Goal: Task Accomplishment & Management: Use online tool/utility

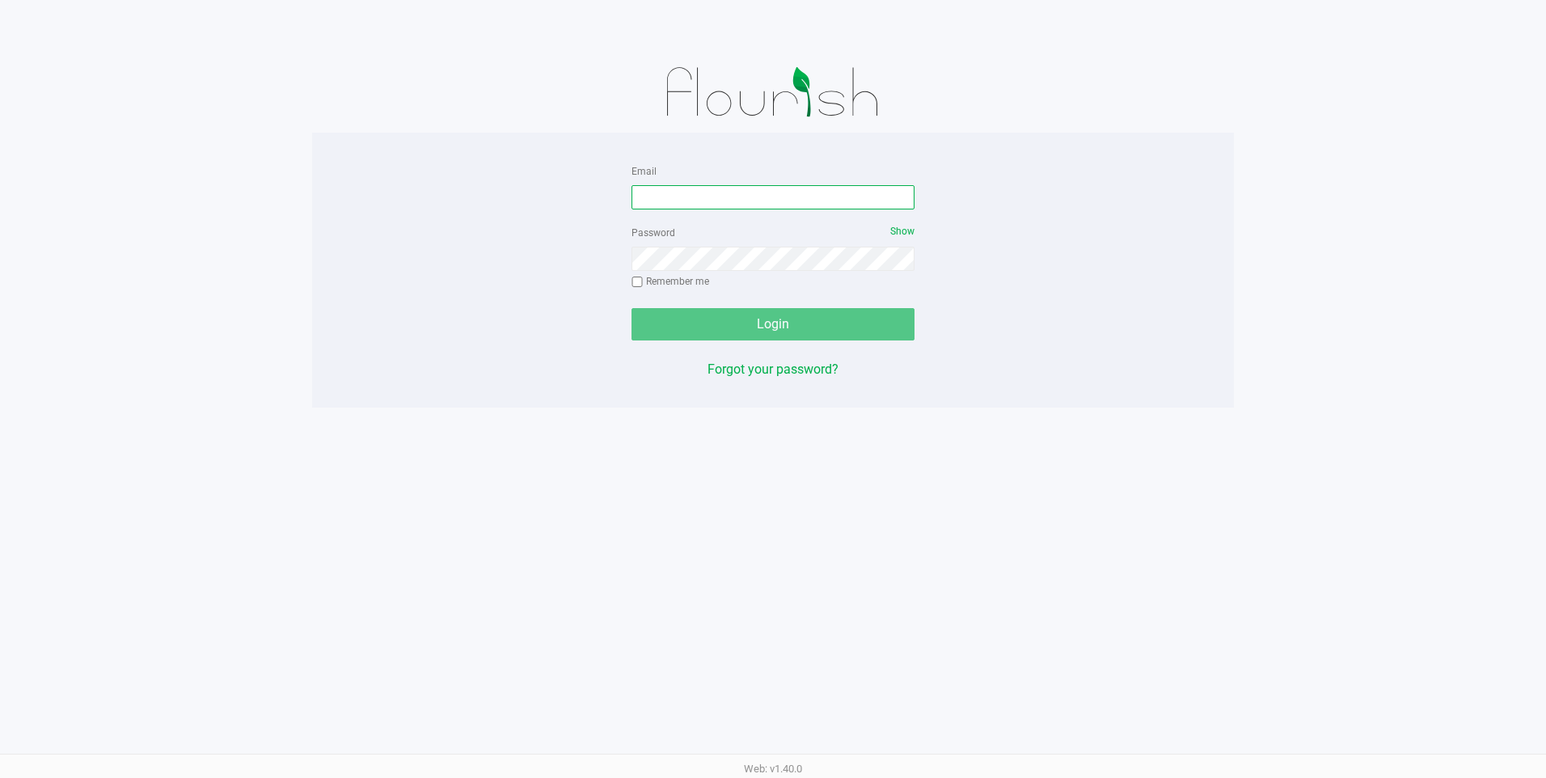
click at [826, 198] on input "Email" at bounding box center [772, 197] width 283 height 24
type input "[EMAIL_ADDRESS][DOMAIN_NAME]"
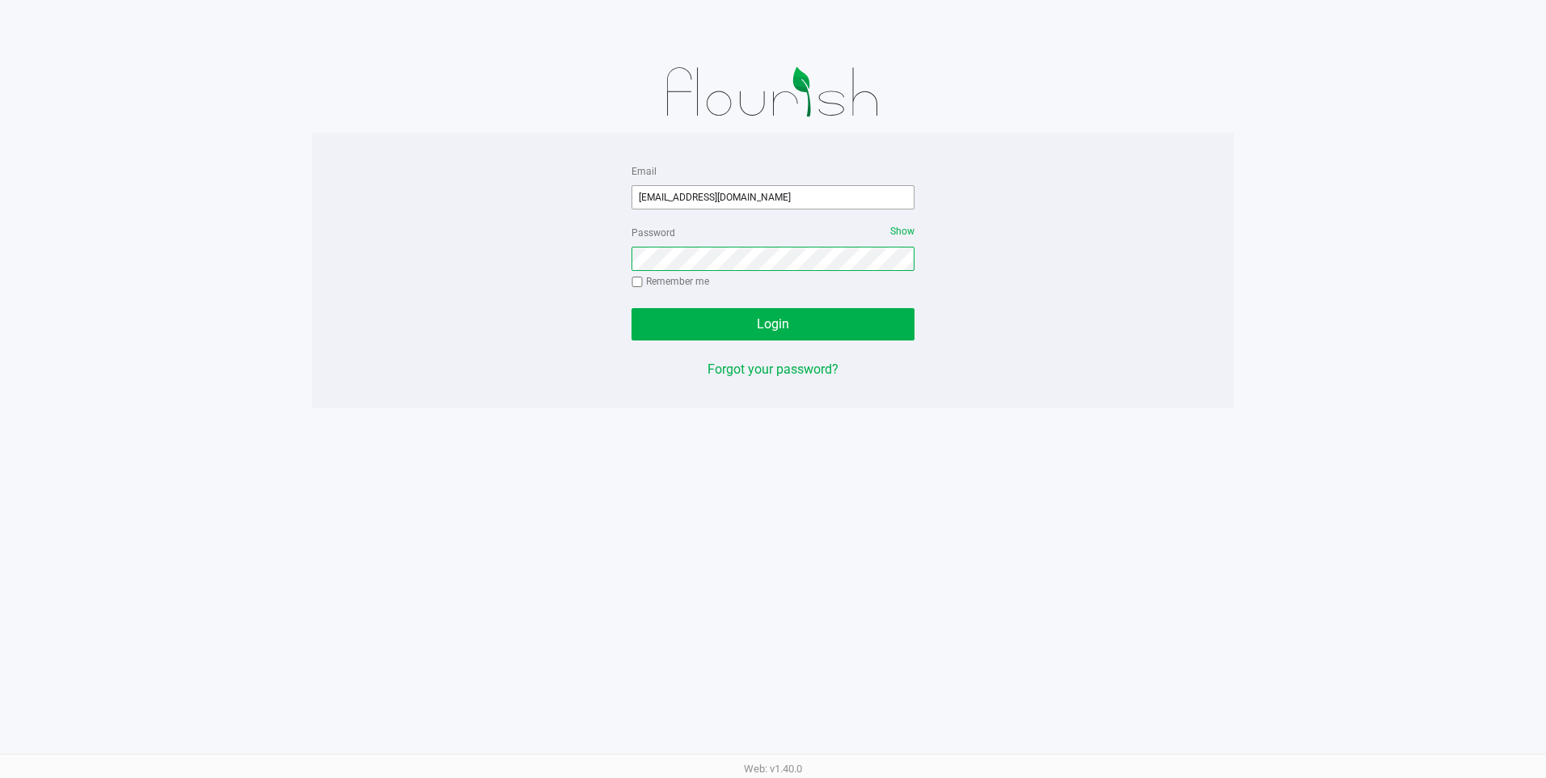
click at [631, 308] on button "Login" at bounding box center [772, 324] width 283 height 32
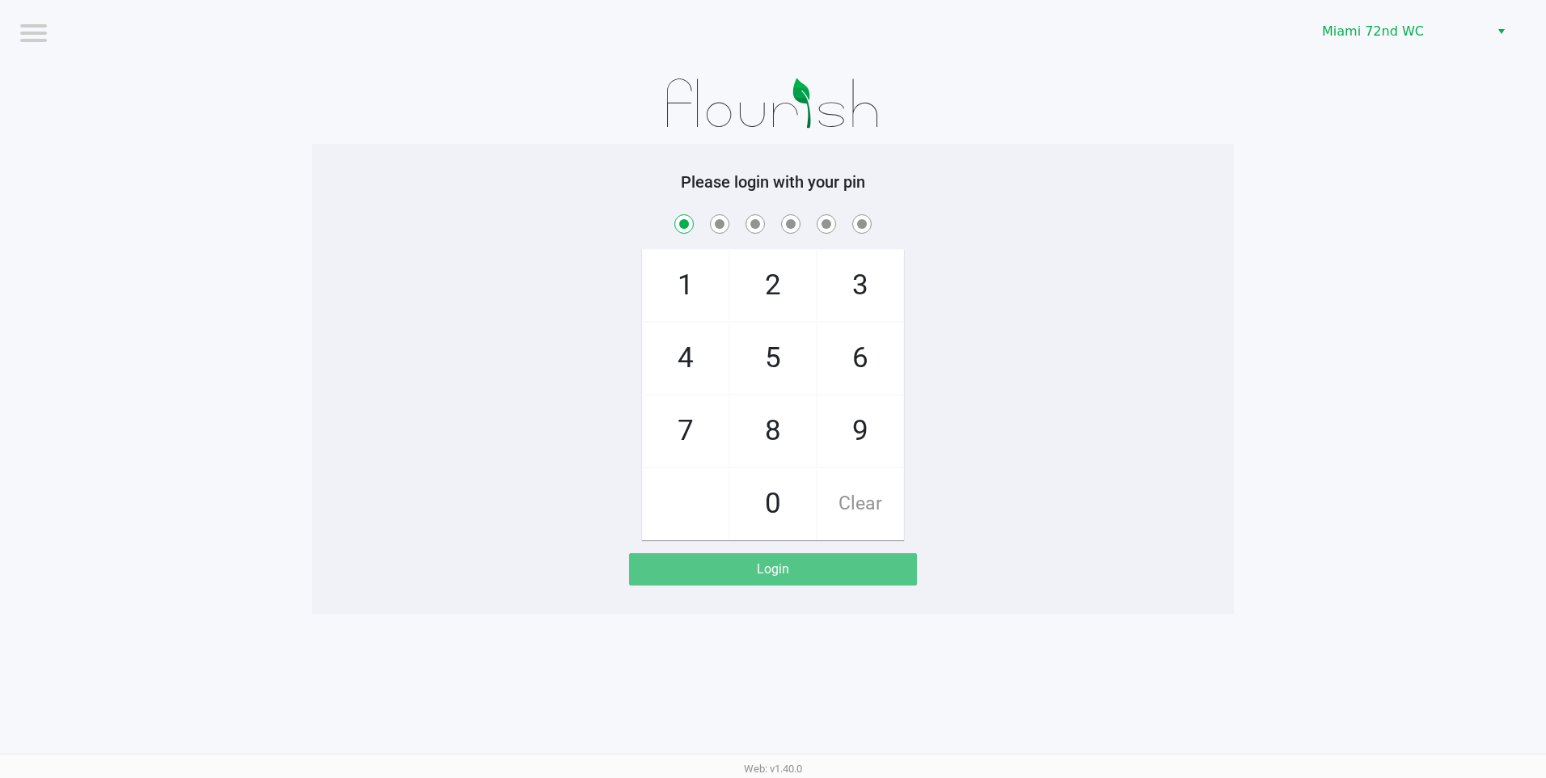
checkbox input "true"
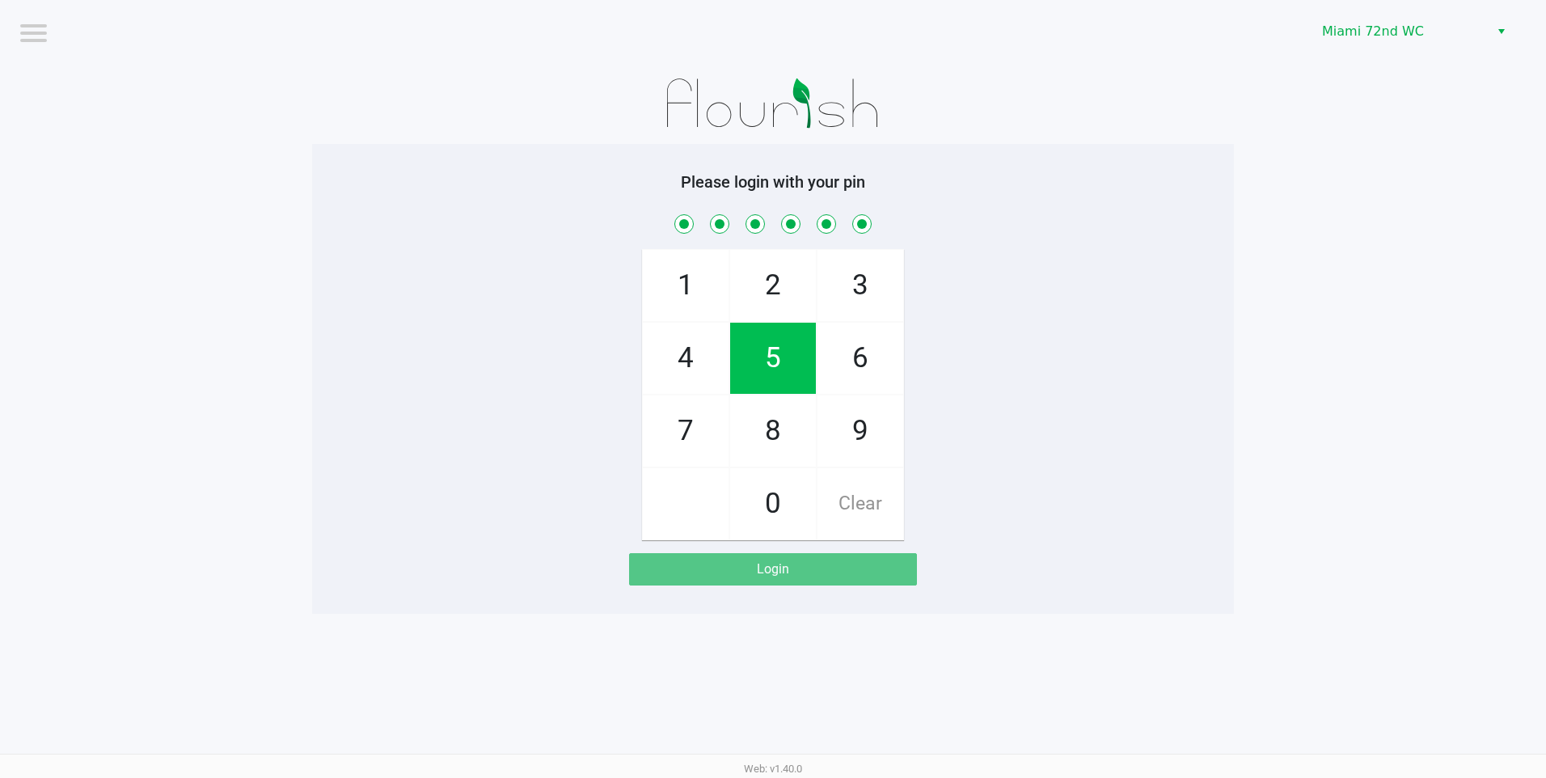
checkbox input "true"
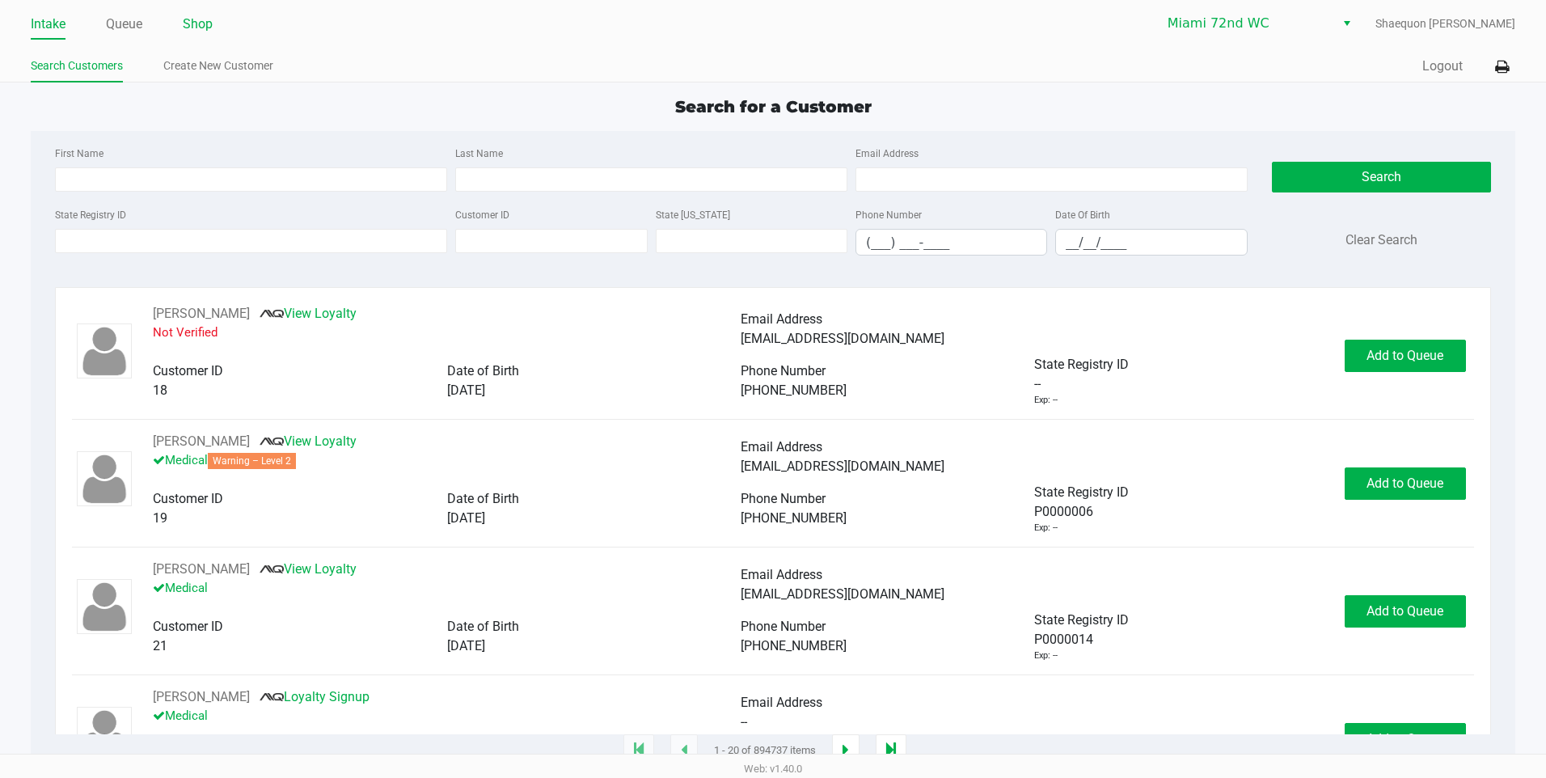
click at [204, 23] on link "Shop" at bounding box center [198, 24] width 30 height 23
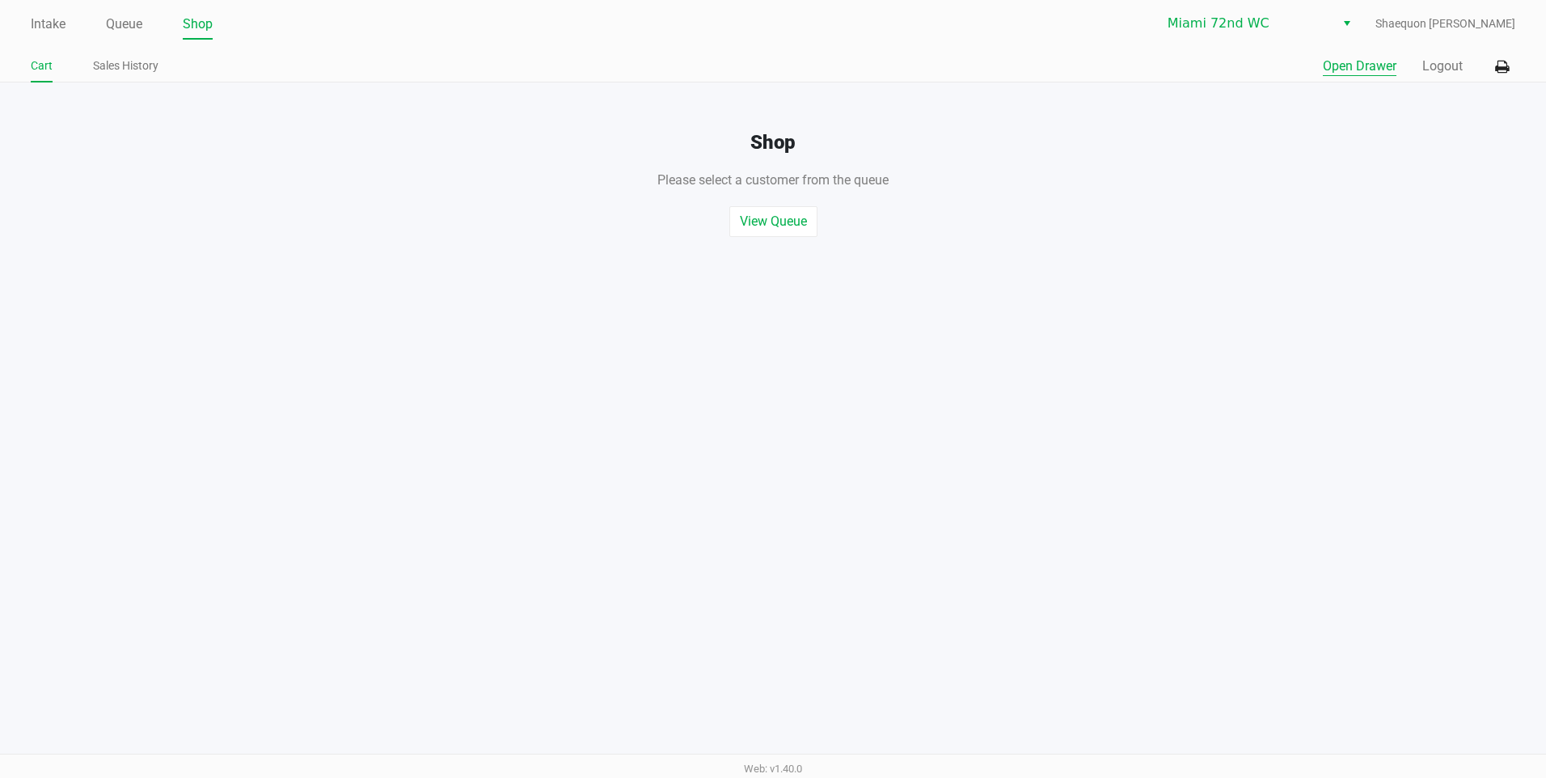
click at [1358, 65] on button "Open Drawer" at bounding box center [1359, 66] width 74 height 19
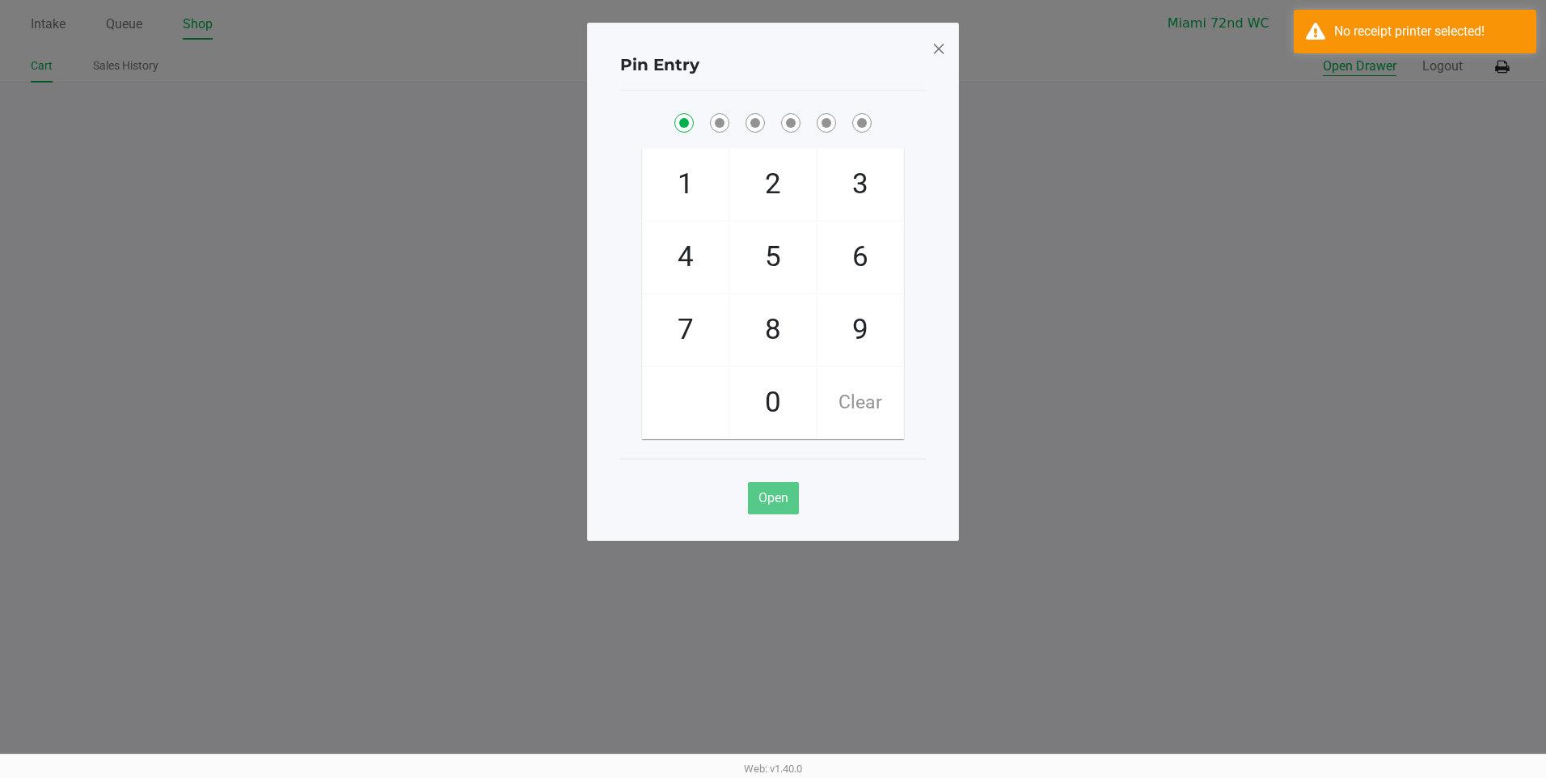
checkbox input "true"
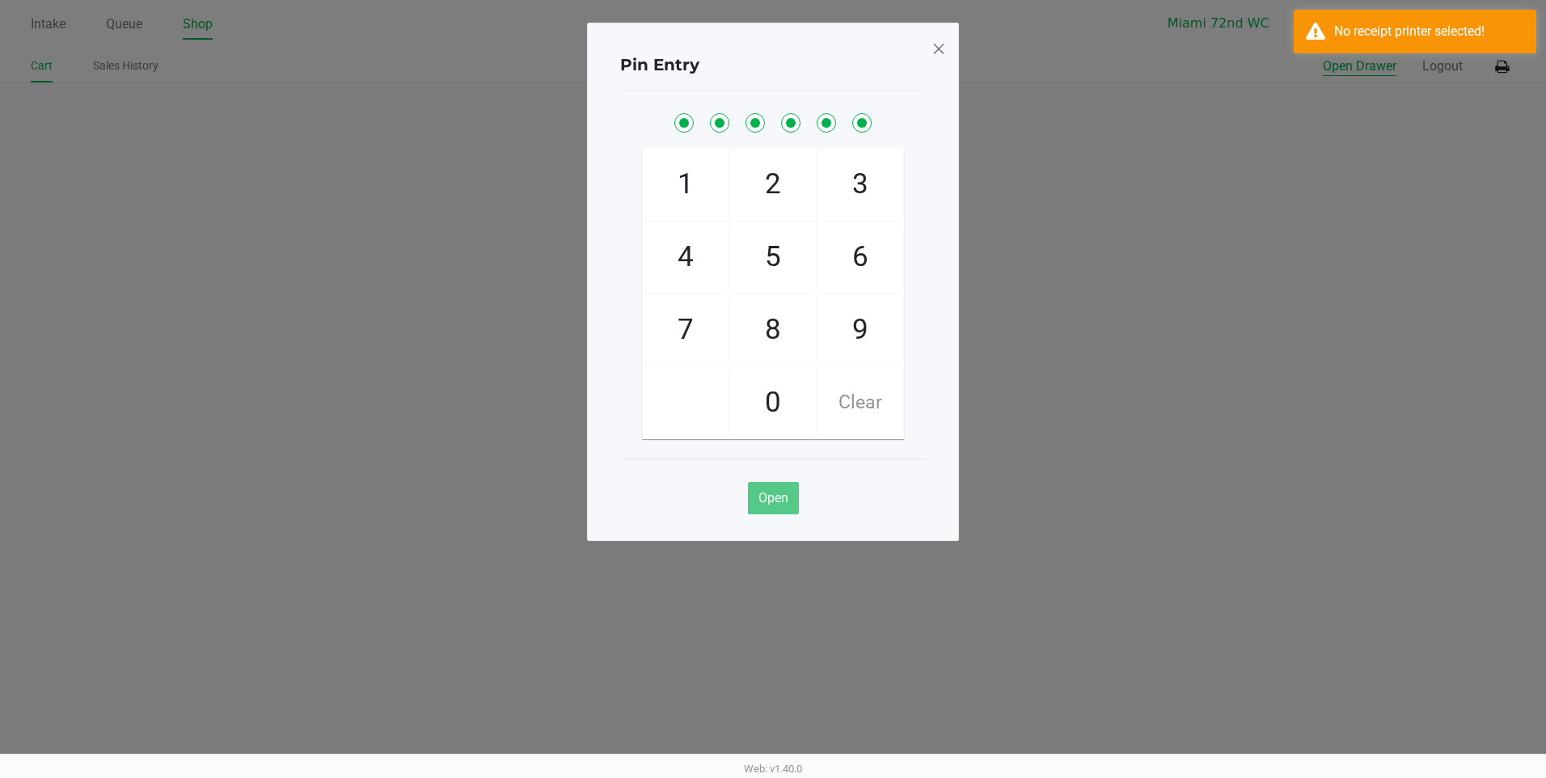
checkbox input "true"
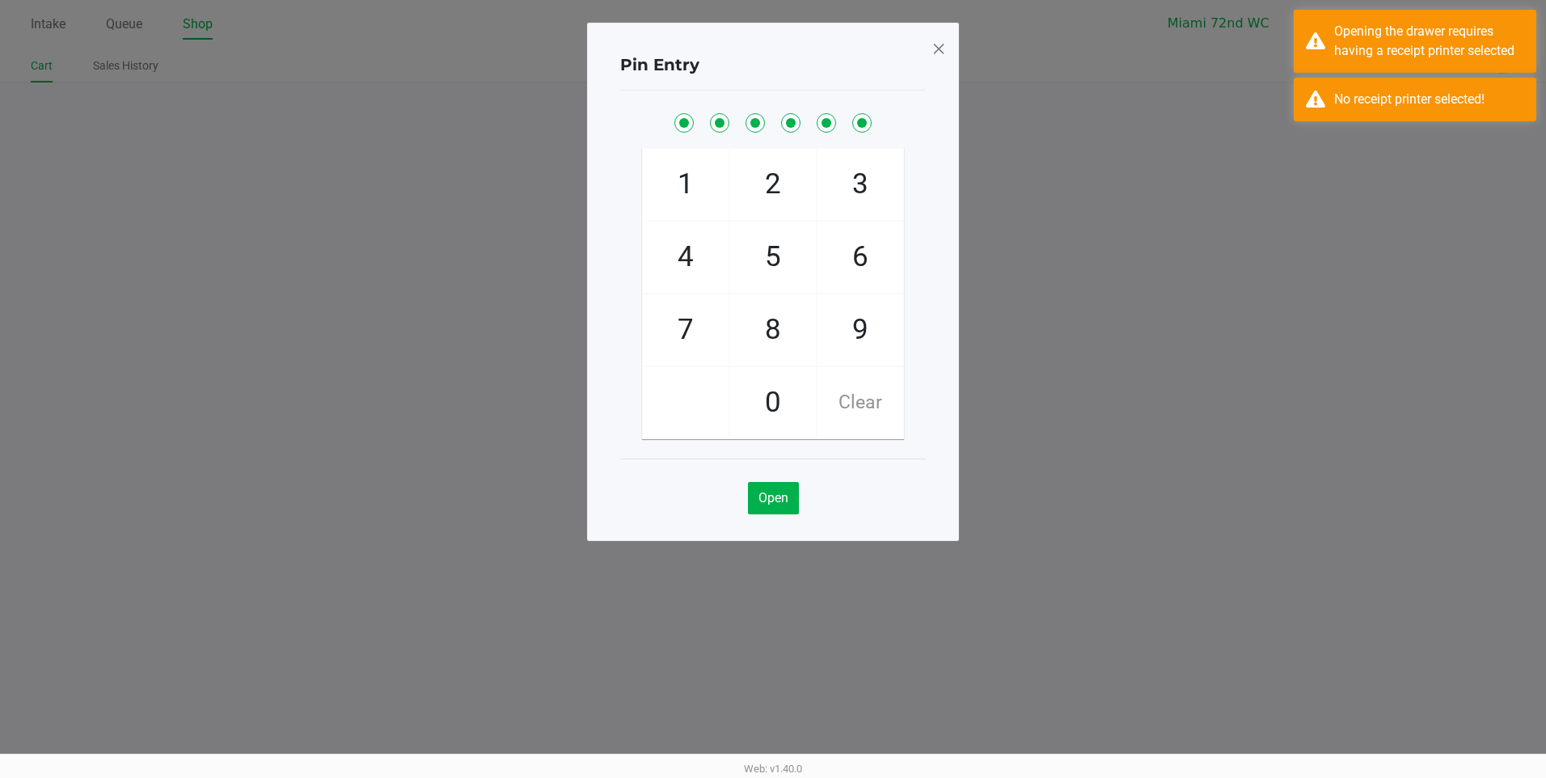
click at [938, 53] on span at bounding box center [938, 49] width 15 height 26
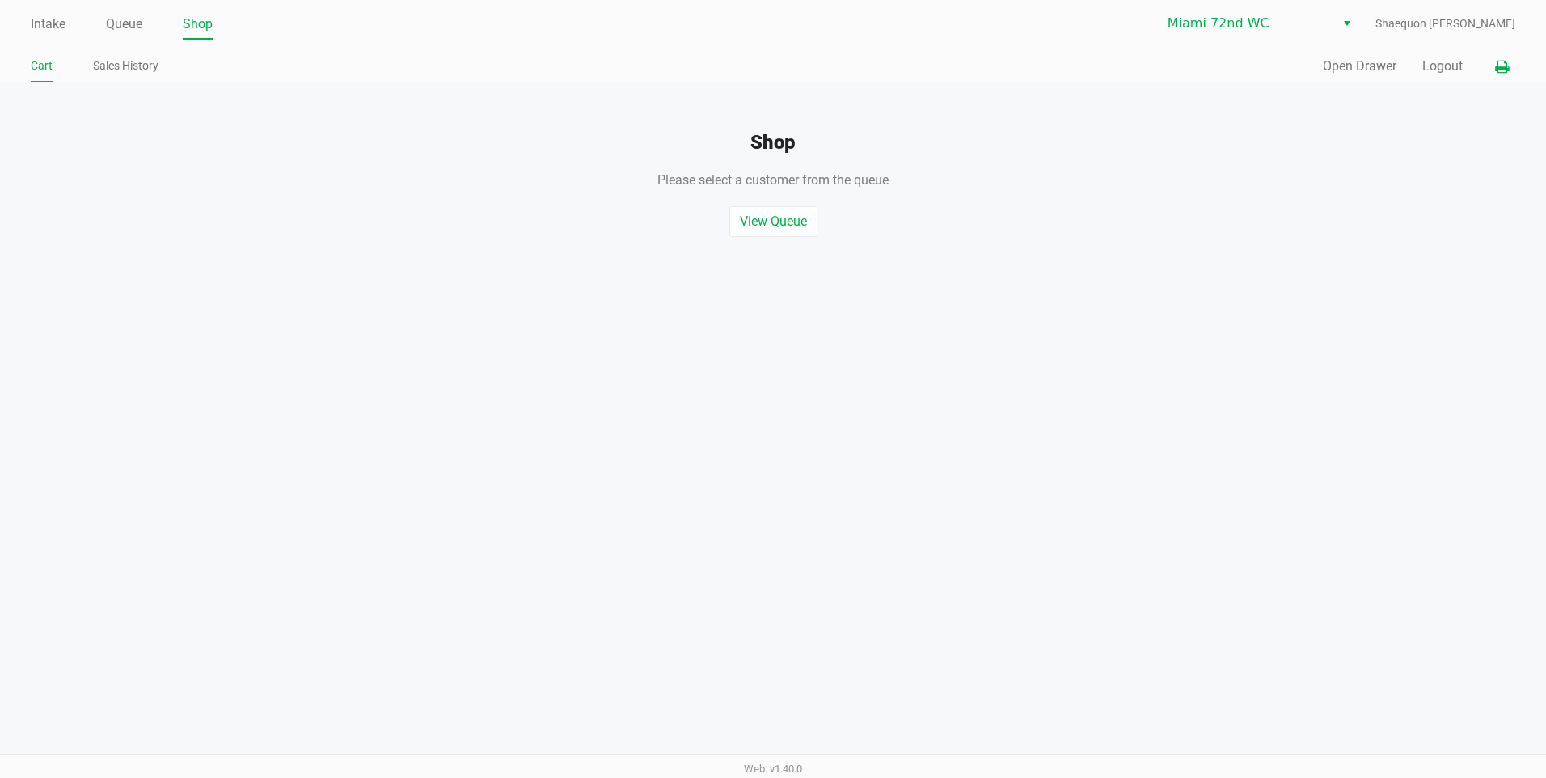
click at [1502, 73] on icon at bounding box center [1502, 66] width 14 height 11
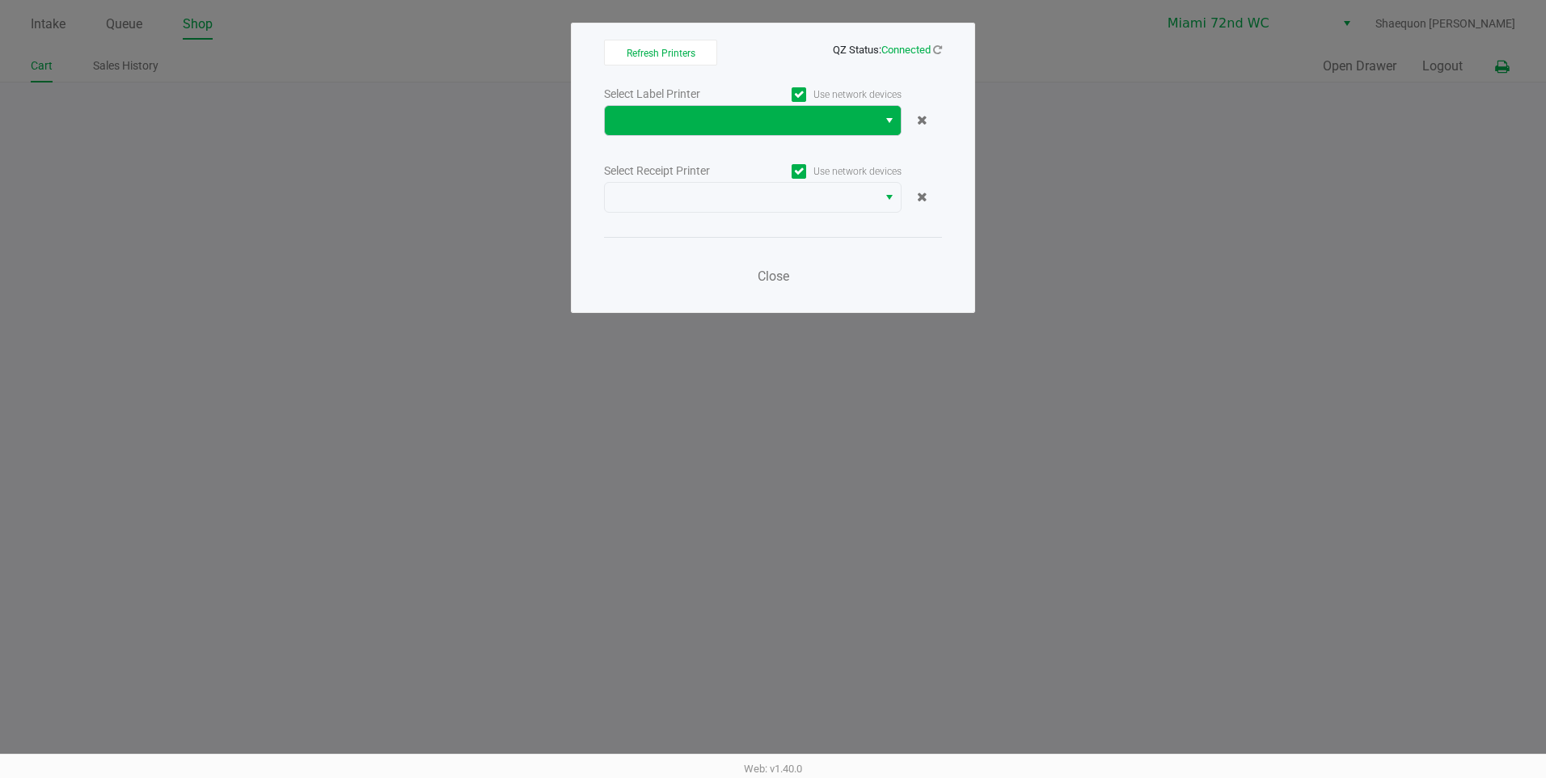
click at [886, 128] on span "Select" at bounding box center [889, 120] width 13 height 19
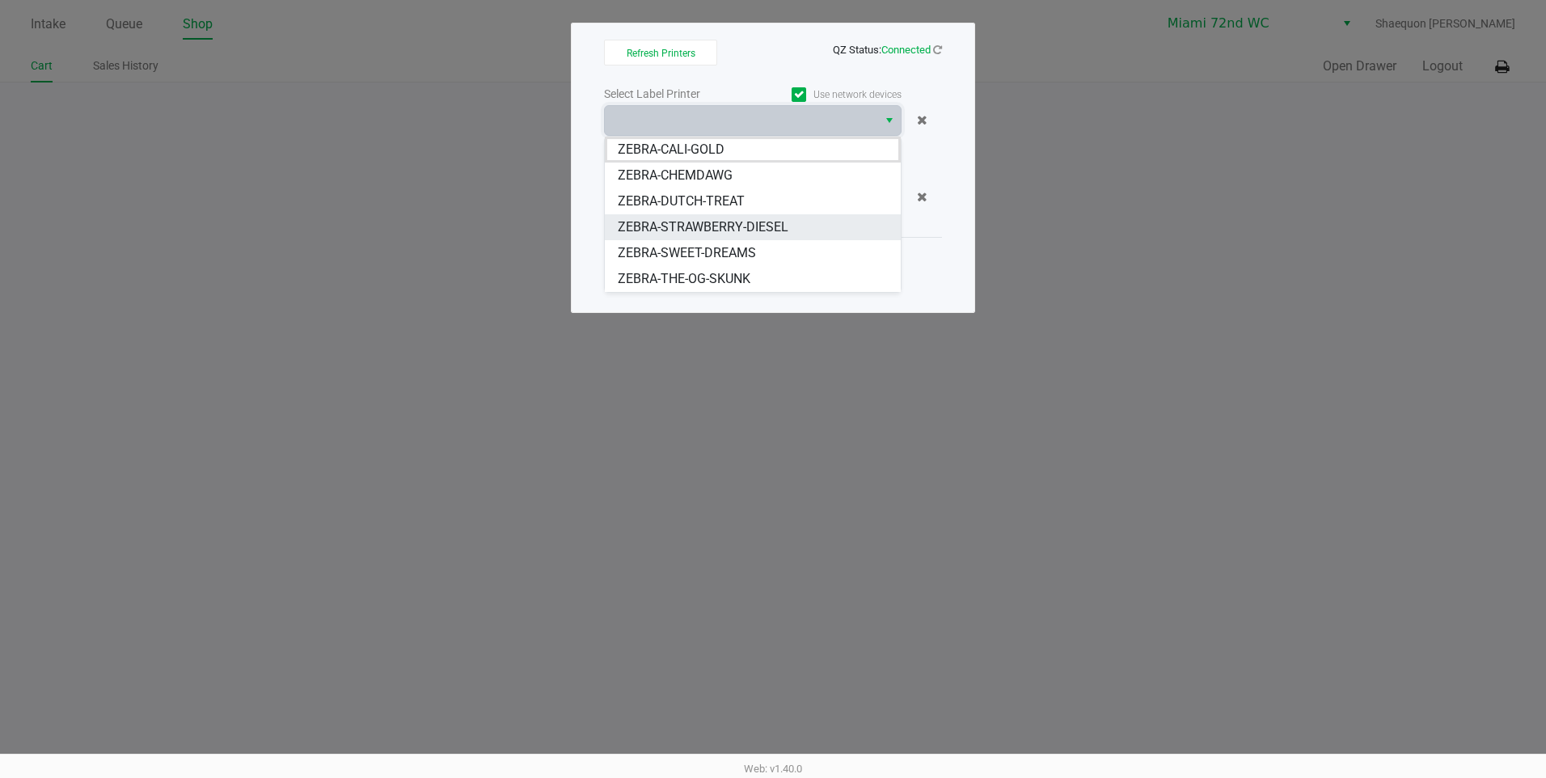
click at [786, 226] on span "ZEBRA-STRAWBERRY-DIESEL" at bounding box center [703, 226] width 171 height 19
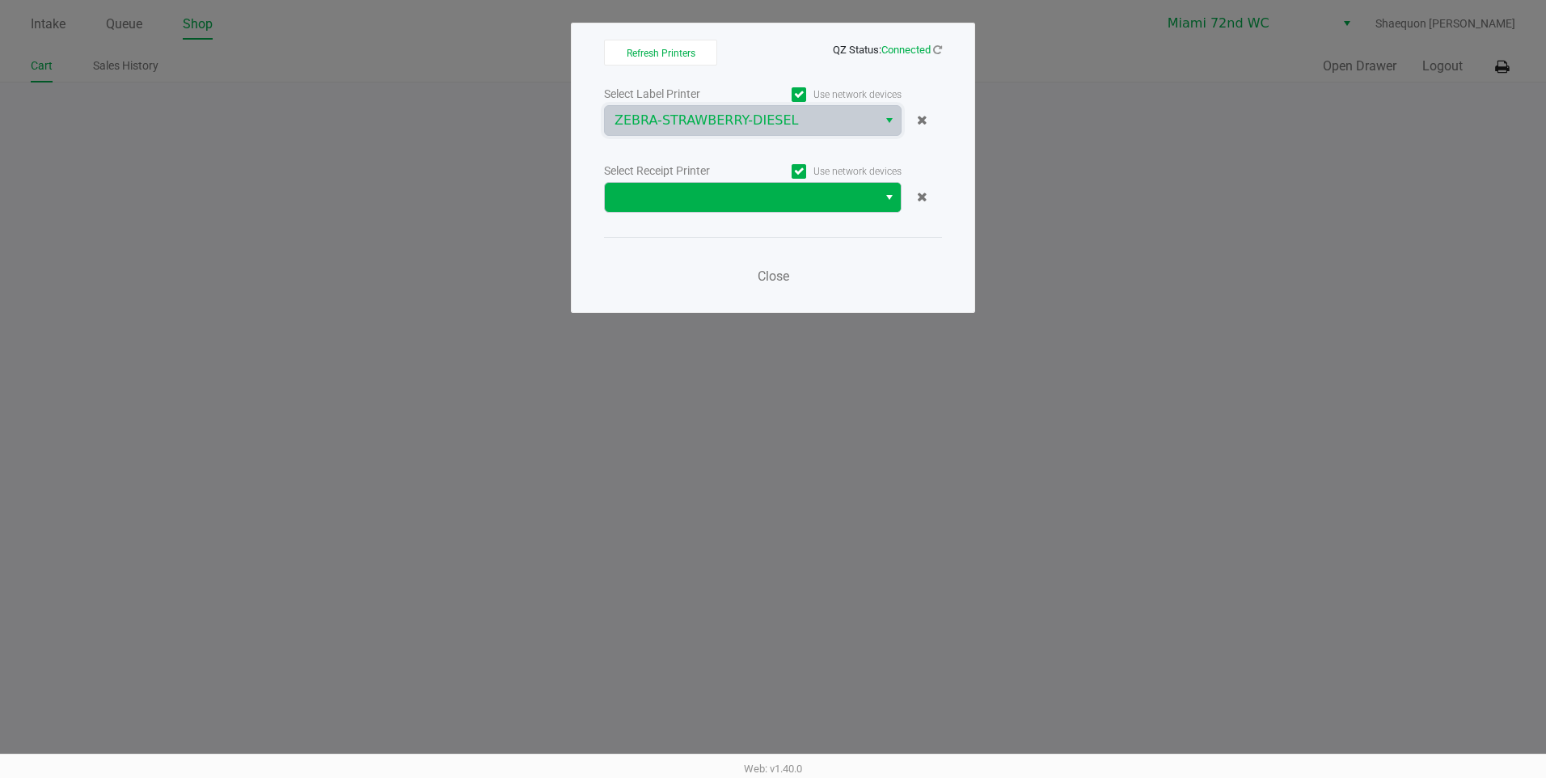
click at [886, 188] on span "Select" at bounding box center [889, 197] width 13 height 19
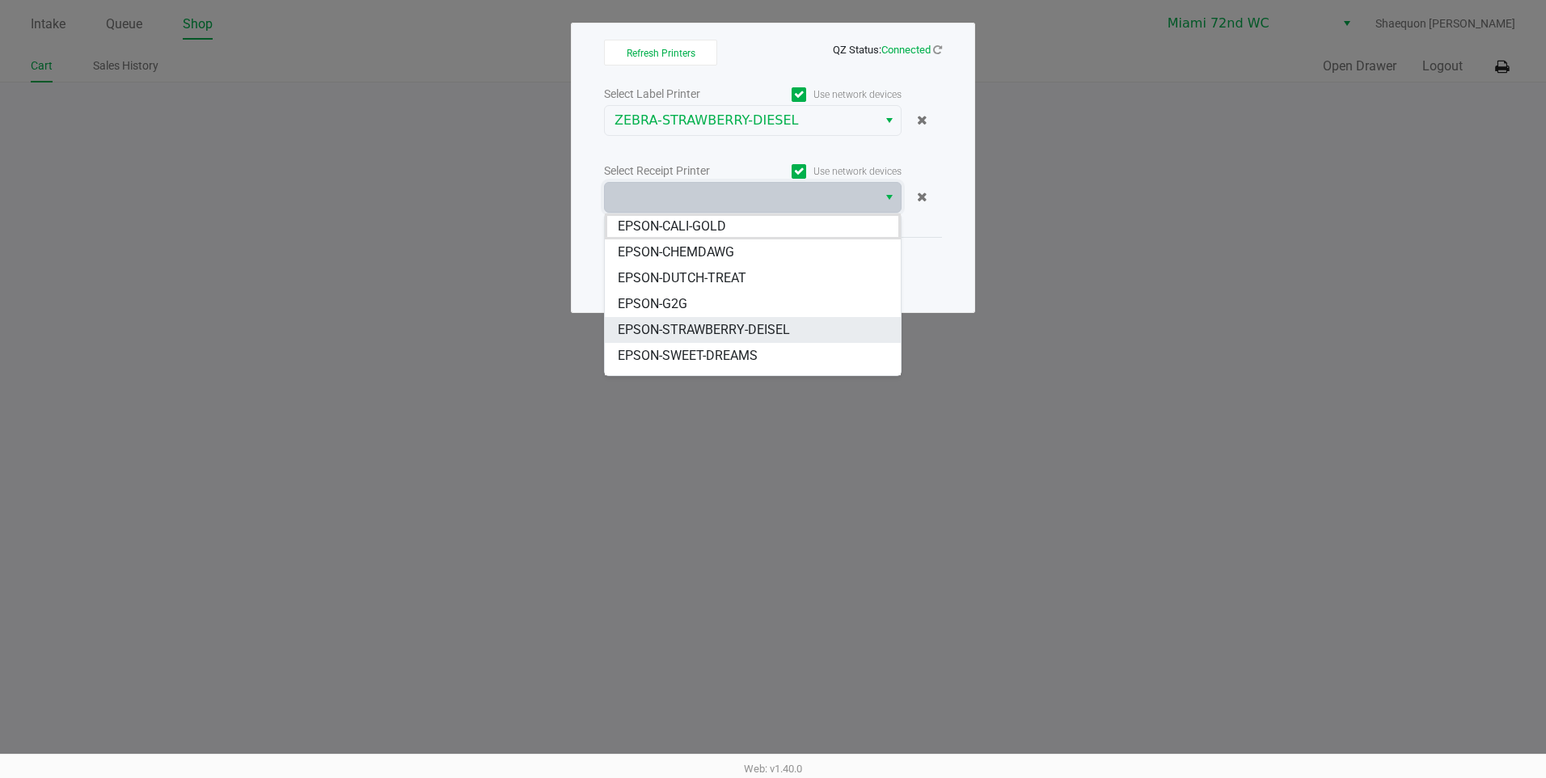
click at [763, 331] on span "EPSON-STRAWBERRY-DEISEL" at bounding box center [704, 329] width 172 height 19
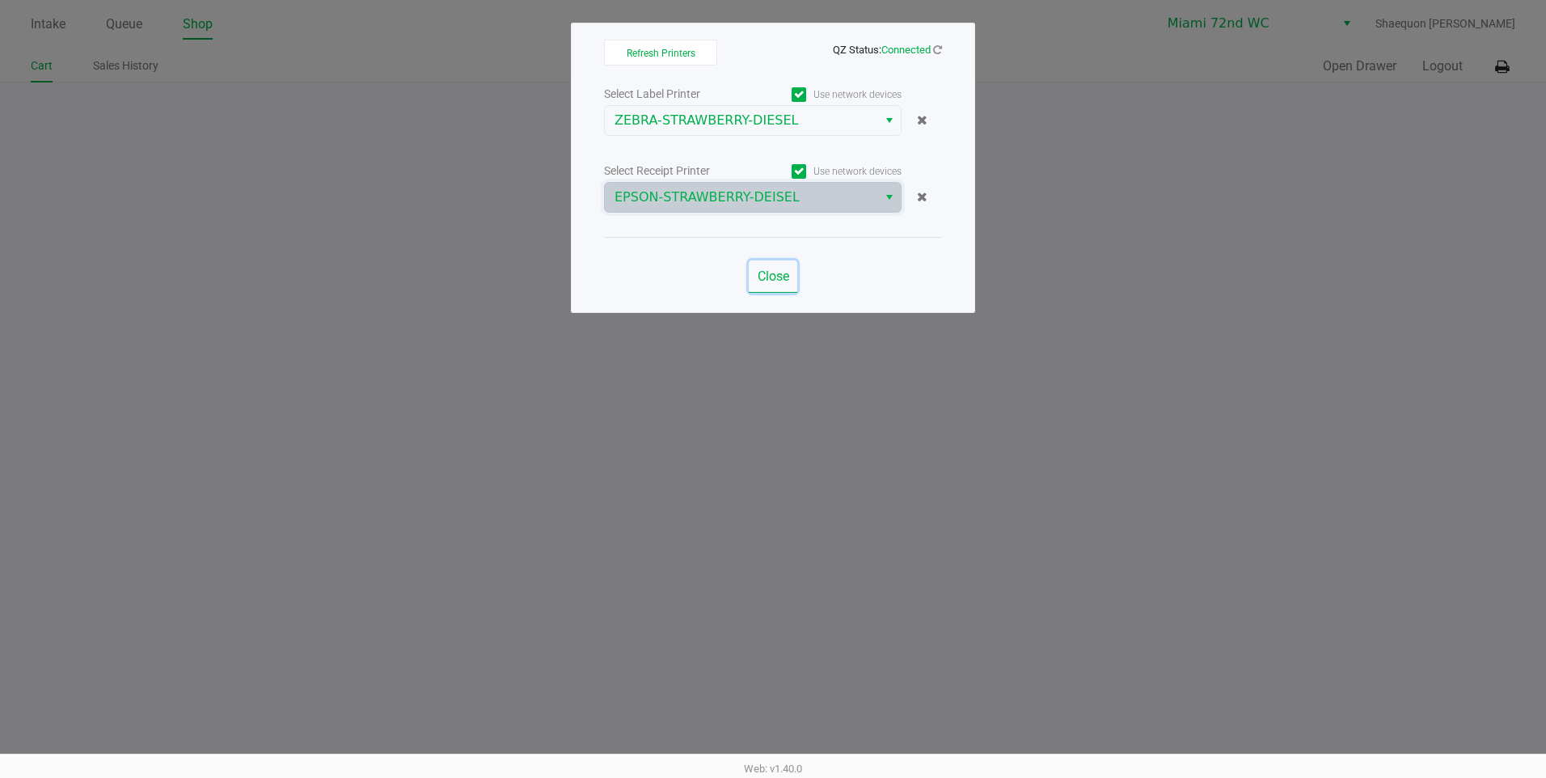
click at [774, 264] on button "Close" at bounding box center [773, 276] width 49 height 32
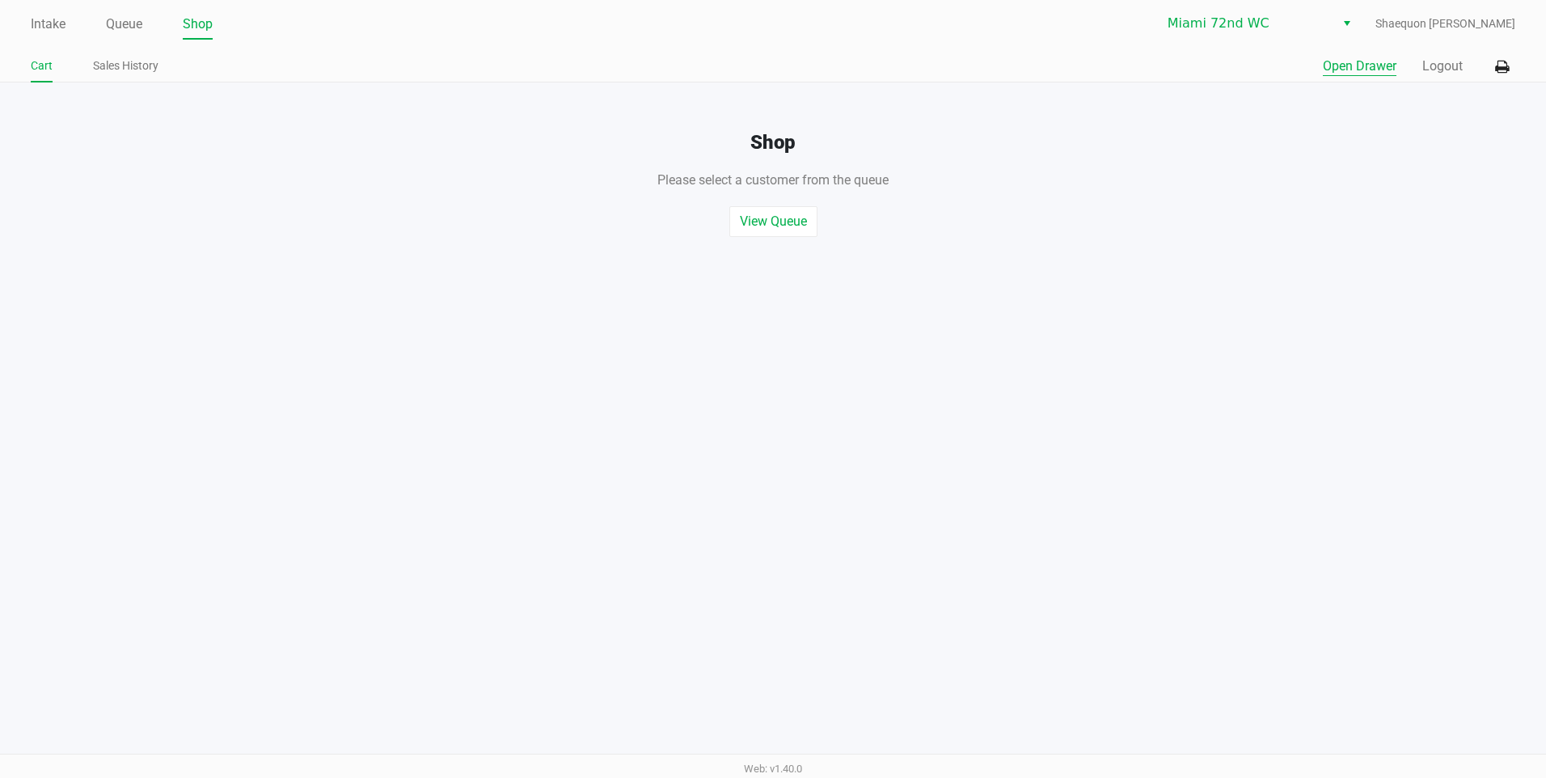
click at [1384, 65] on button "Open Drawer" at bounding box center [1359, 66] width 74 height 19
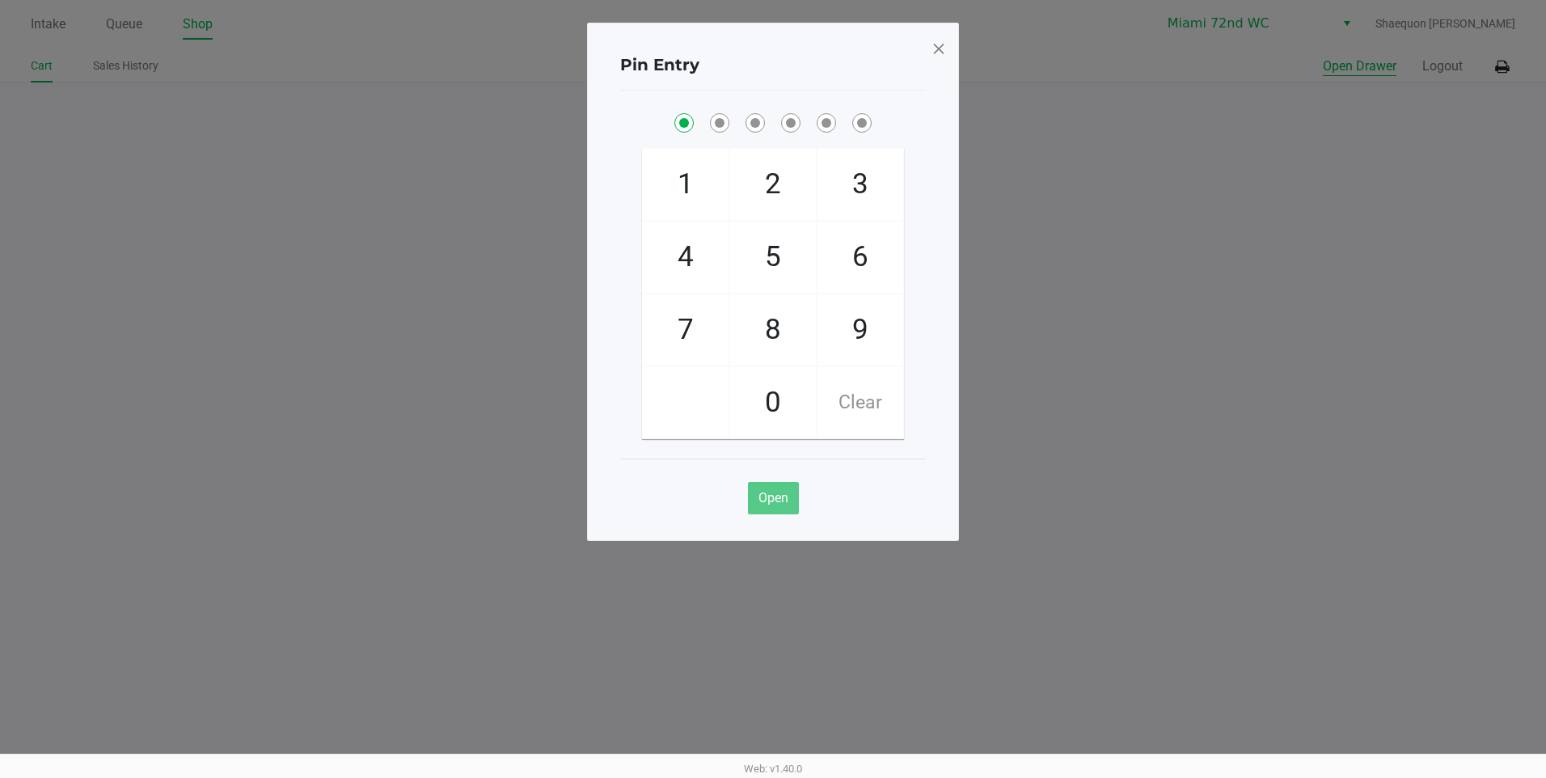
checkbox input "true"
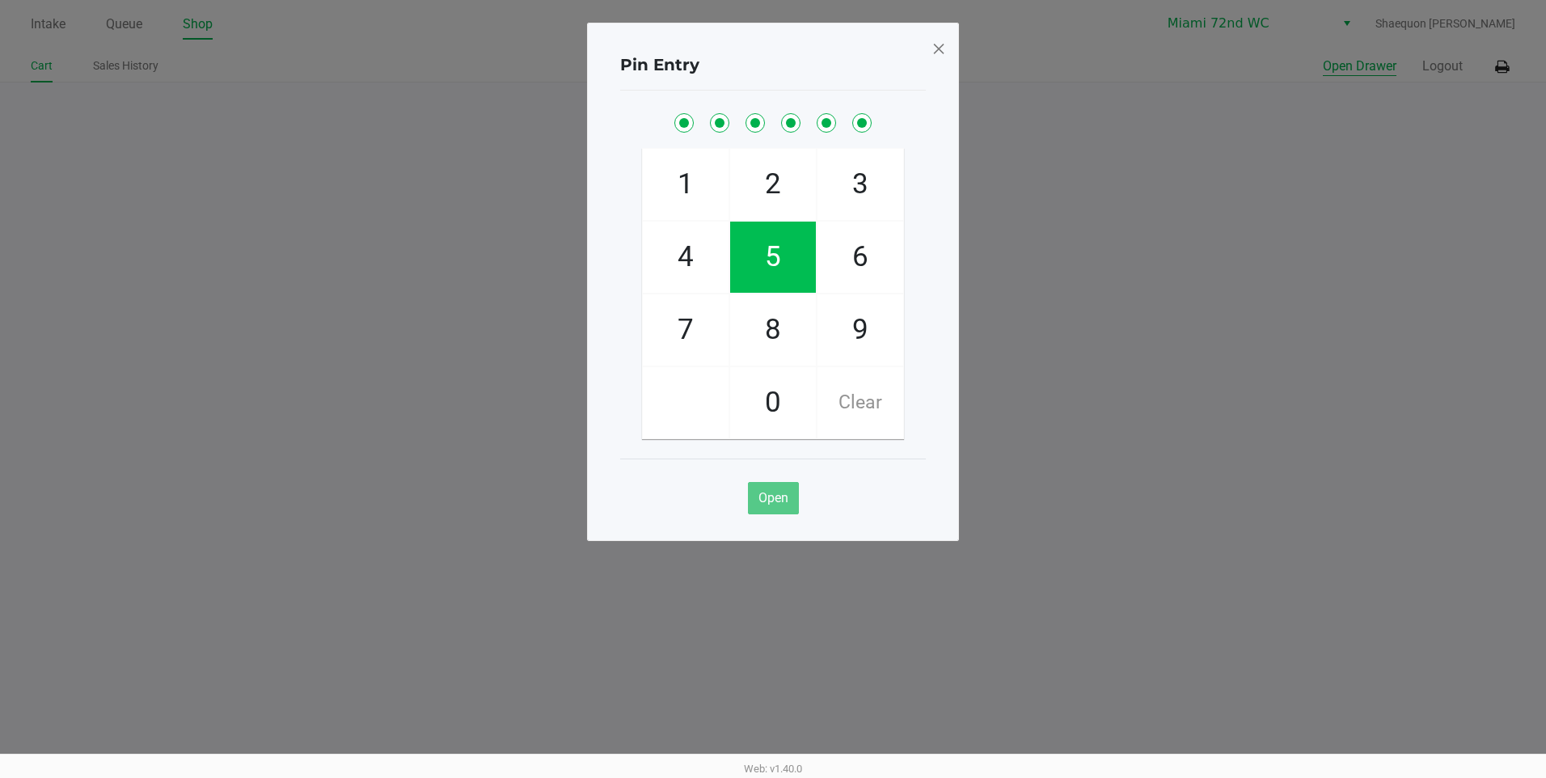
checkbox input "true"
click at [939, 46] on span at bounding box center [938, 49] width 15 height 26
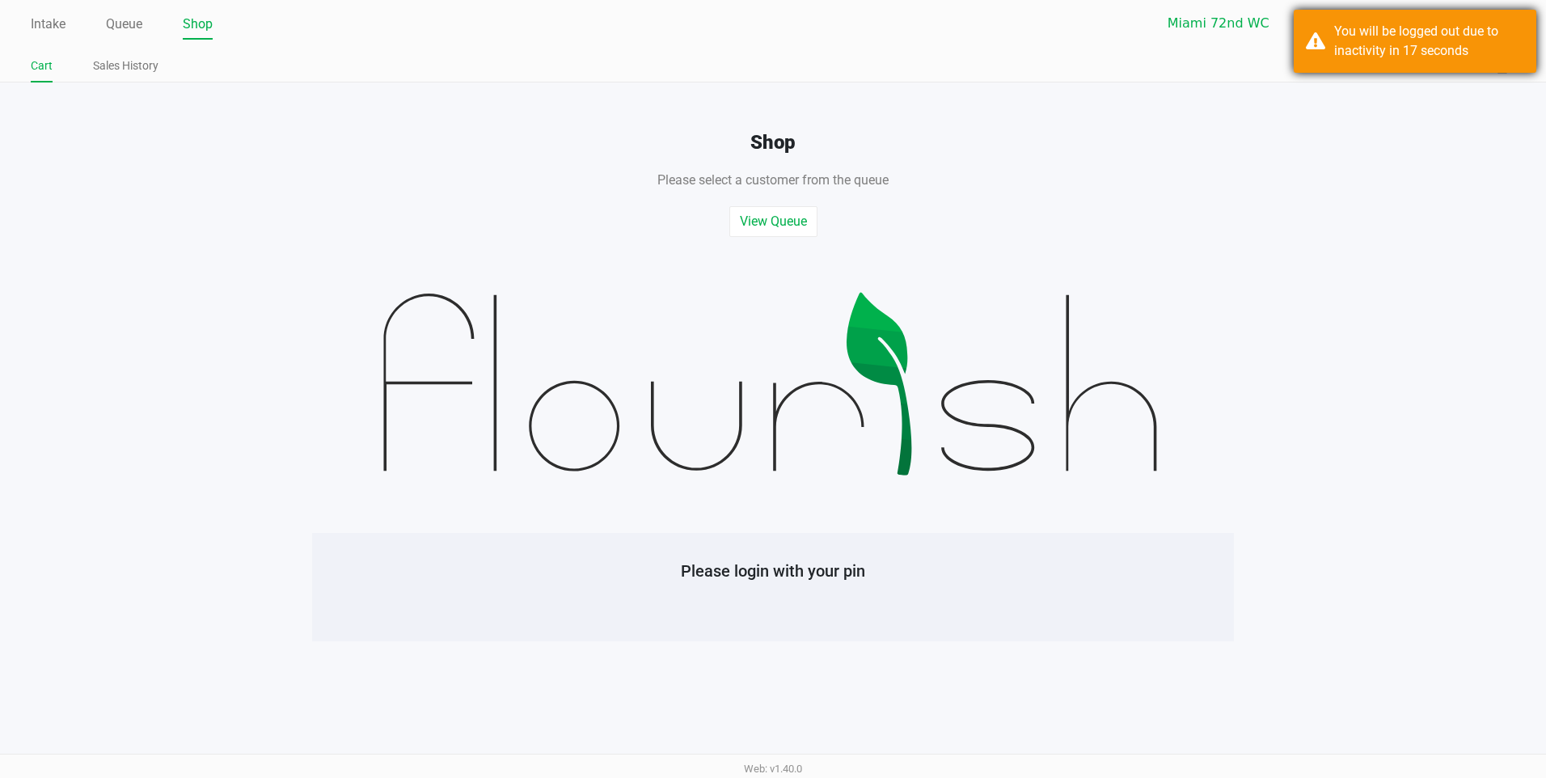
click at [1398, 56] on div "You will be logged out due to inactivity in 17 seconds" at bounding box center [1429, 41] width 190 height 39
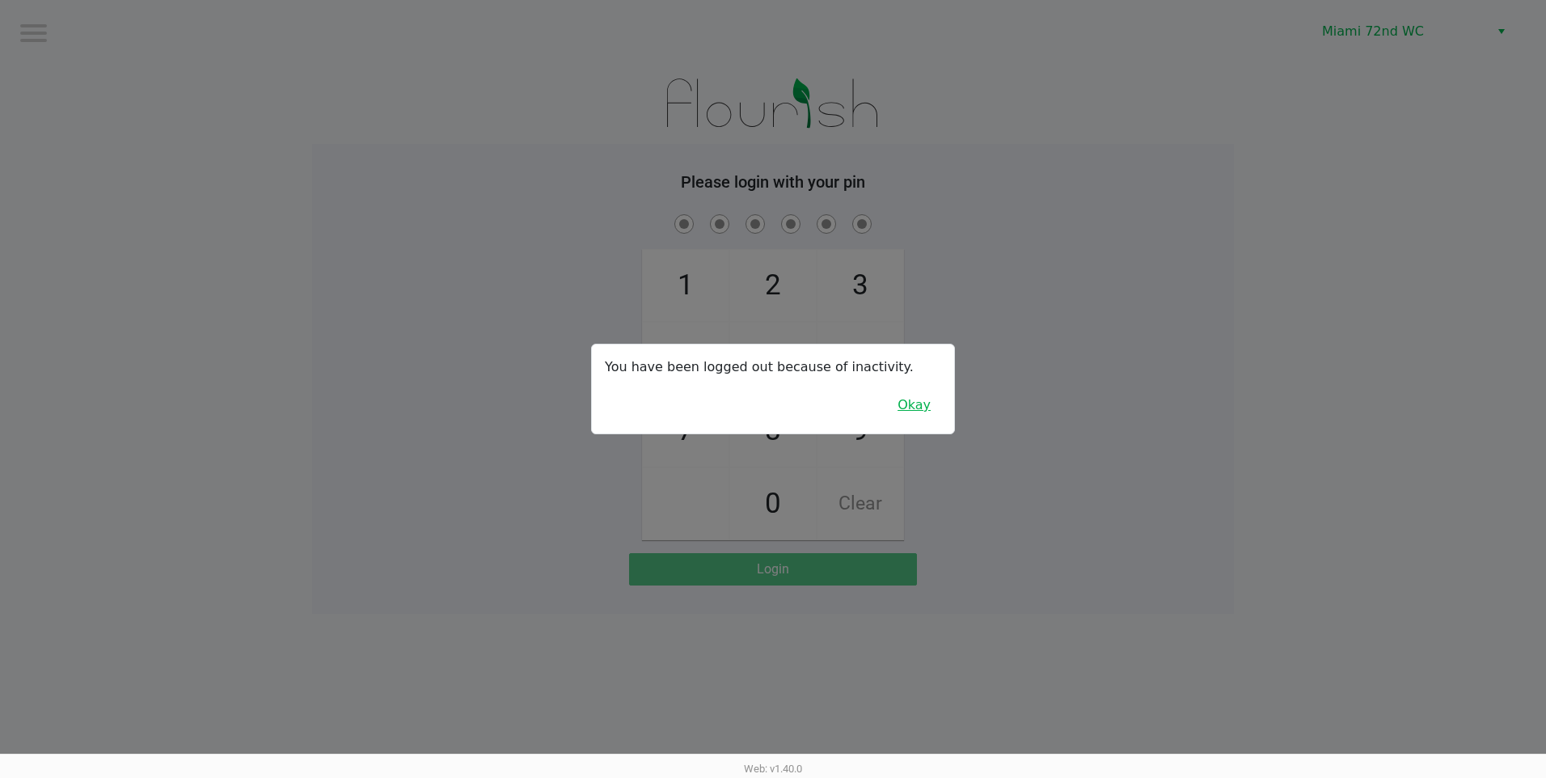
click at [924, 407] on button "Okay" at bounding box center [914, 405] width 54 height 31
